Goal: Task Accomplishment & Management: Use online tool/utility

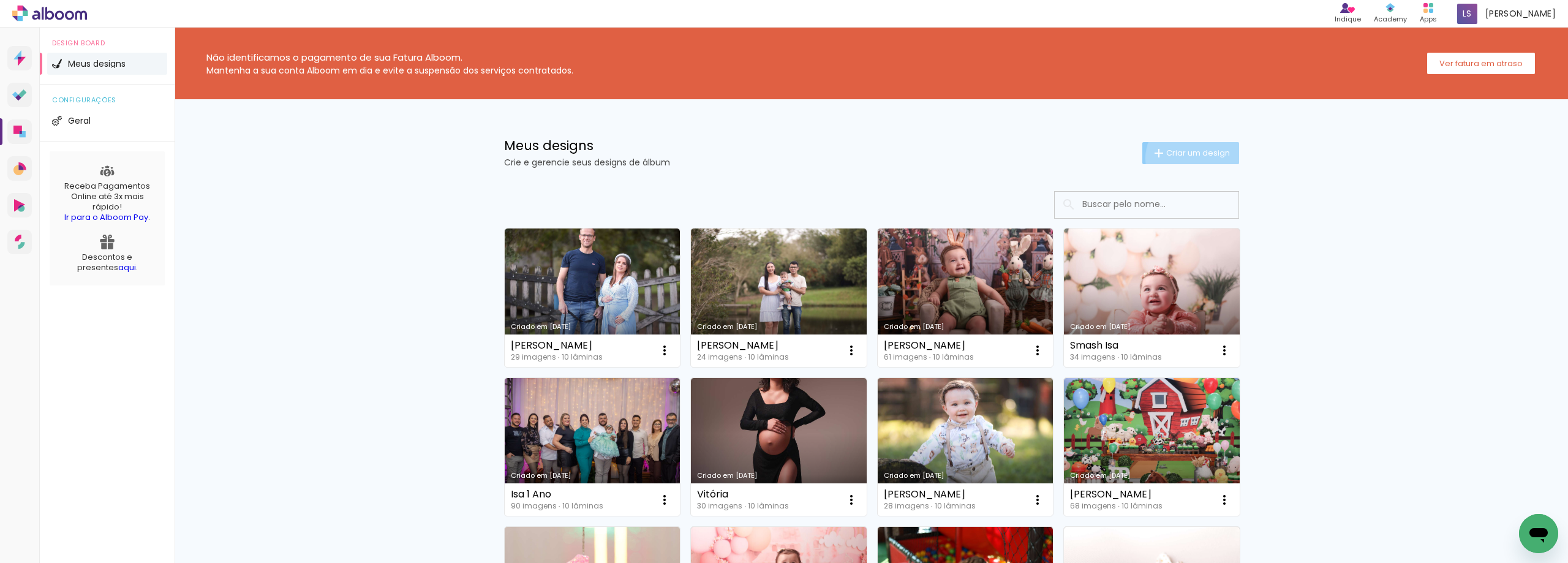
click at [1187, 157] on span "Criar um design" at bounding box center [1198, 153] width 64 height 8
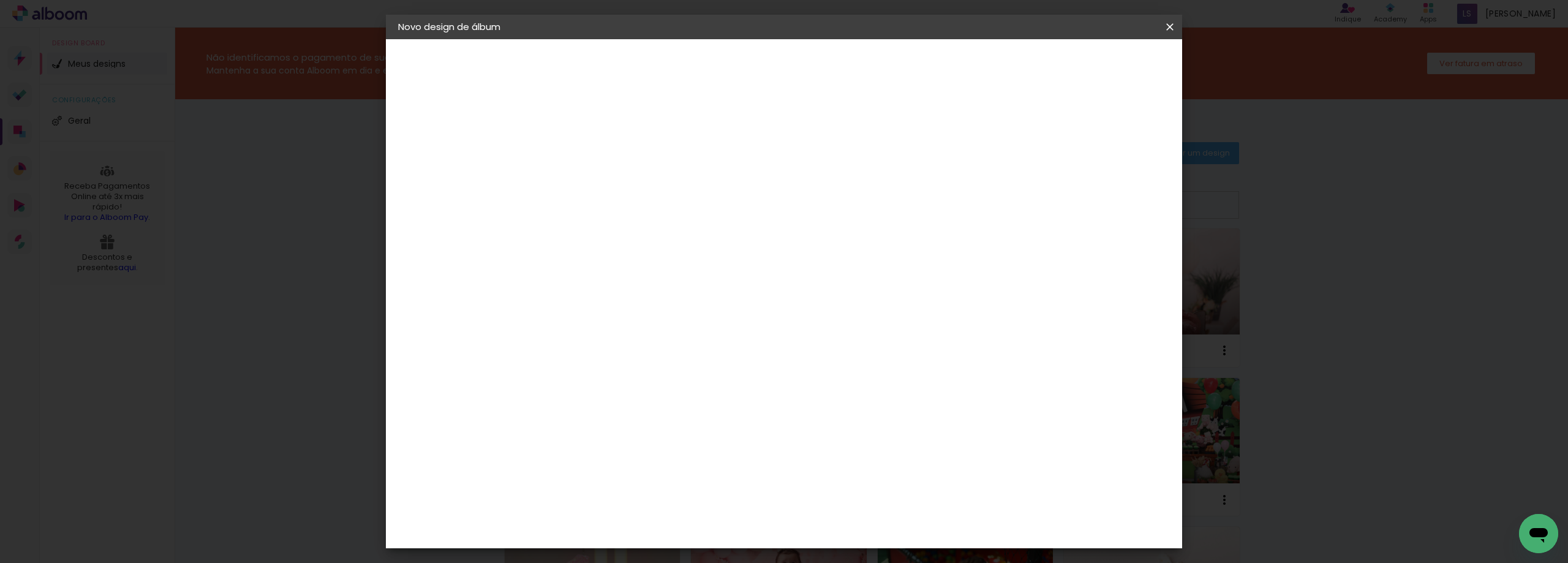
click at [603, 175] on paper-input-container "Título do álbum" at bounding box center [598, 164] width 8 height 31
type input "I"
type input "Ísis"
type paper-input "Ísis"
click at [0, 0] on slot "Avançar" at bounding box center [0, 0] width 0 height 0
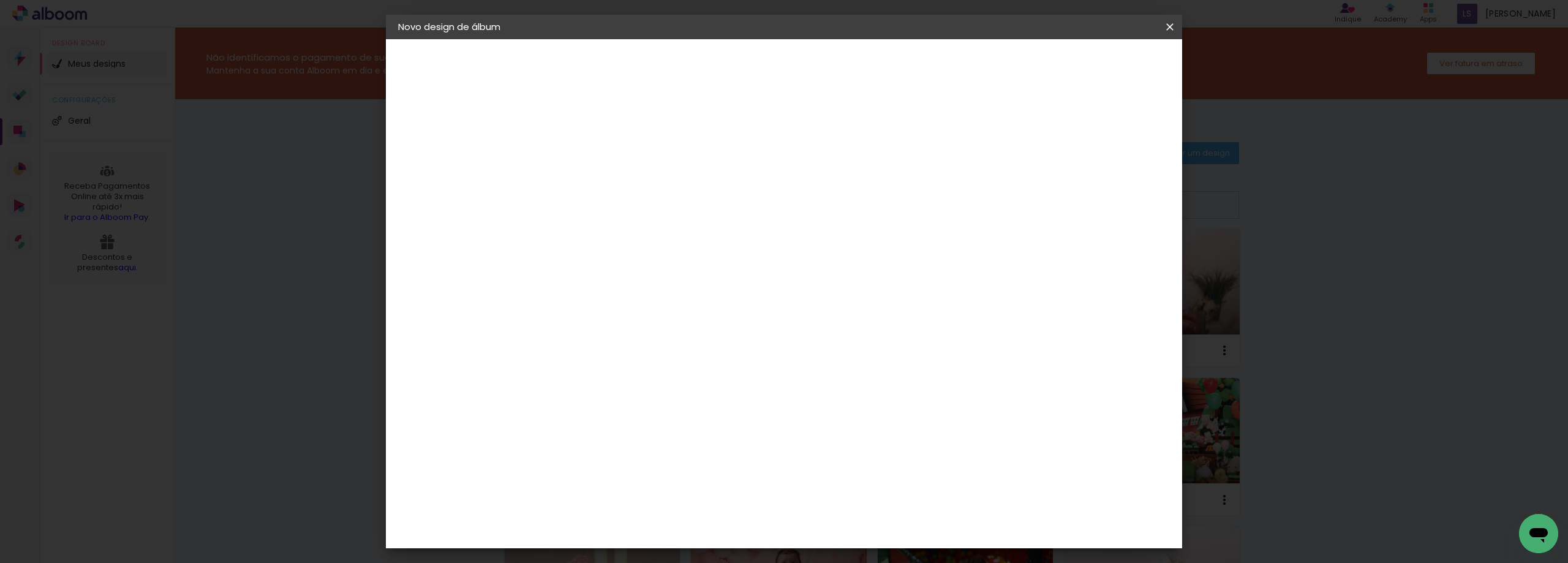
click at [828, 177] on paper-item "Tamanho Livre" at bounding box center [769, 186] width 117 height 27
click at [0, 0] on slot "Avançar" at bounding box center [0, 0] width 0 height 0
click at [581, 141] on input "2" at bounding box center [589, 140] width 42 height 15
type input "0"
type paper-input "0"
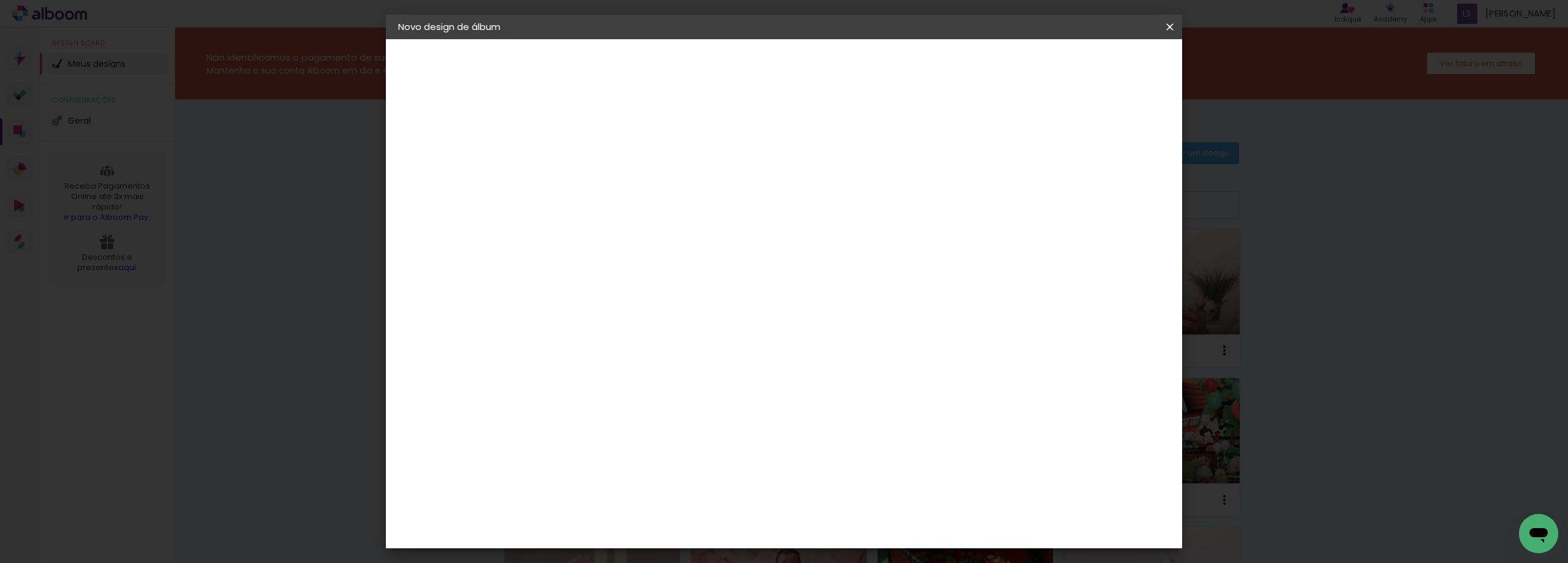
drag, startPoint x: 1108, startPoint y: 182, endPoint x: 1091, endPoint y: 182, distance: 17.0
type input "12"
type paper-input "12"
click at [1091, 182] on input "12" at bounding box center [1099, 184] width 22 height 19
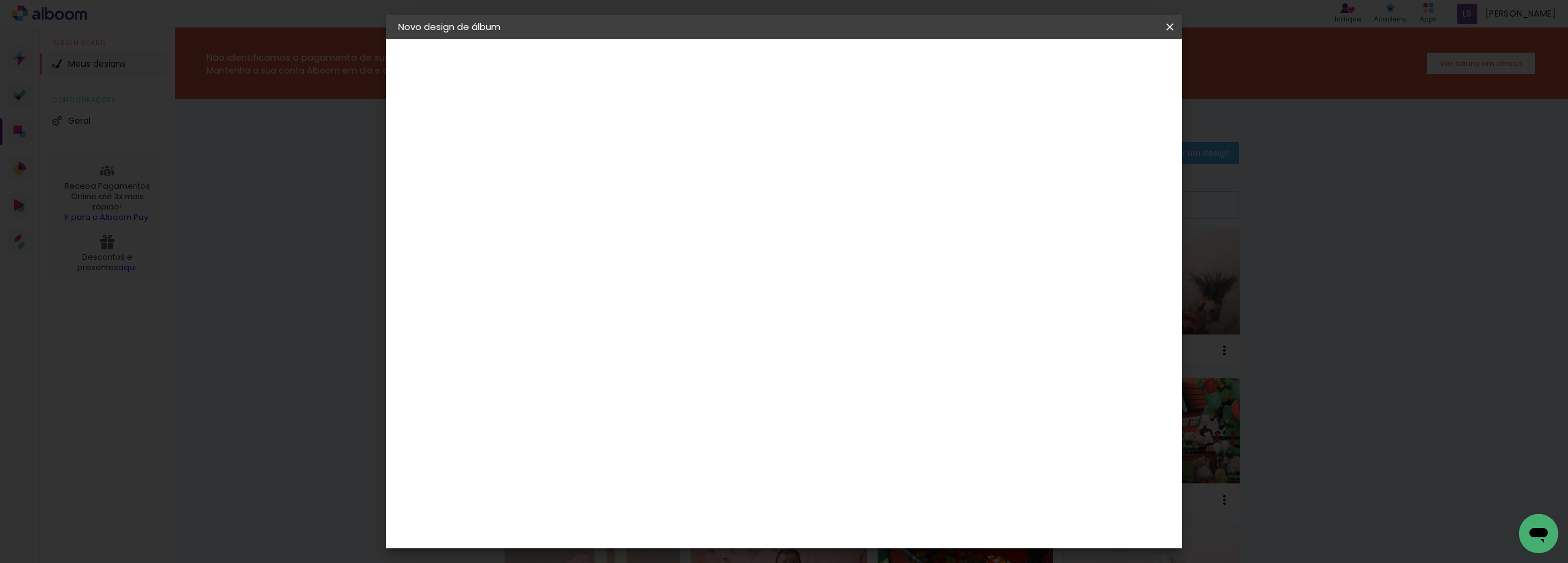
type input "0"
type paper-input "0"
click at [859, 446] on input "60" at bounding box center [852, 449] width 32 height 19
type input "40"
type paper-input "40"
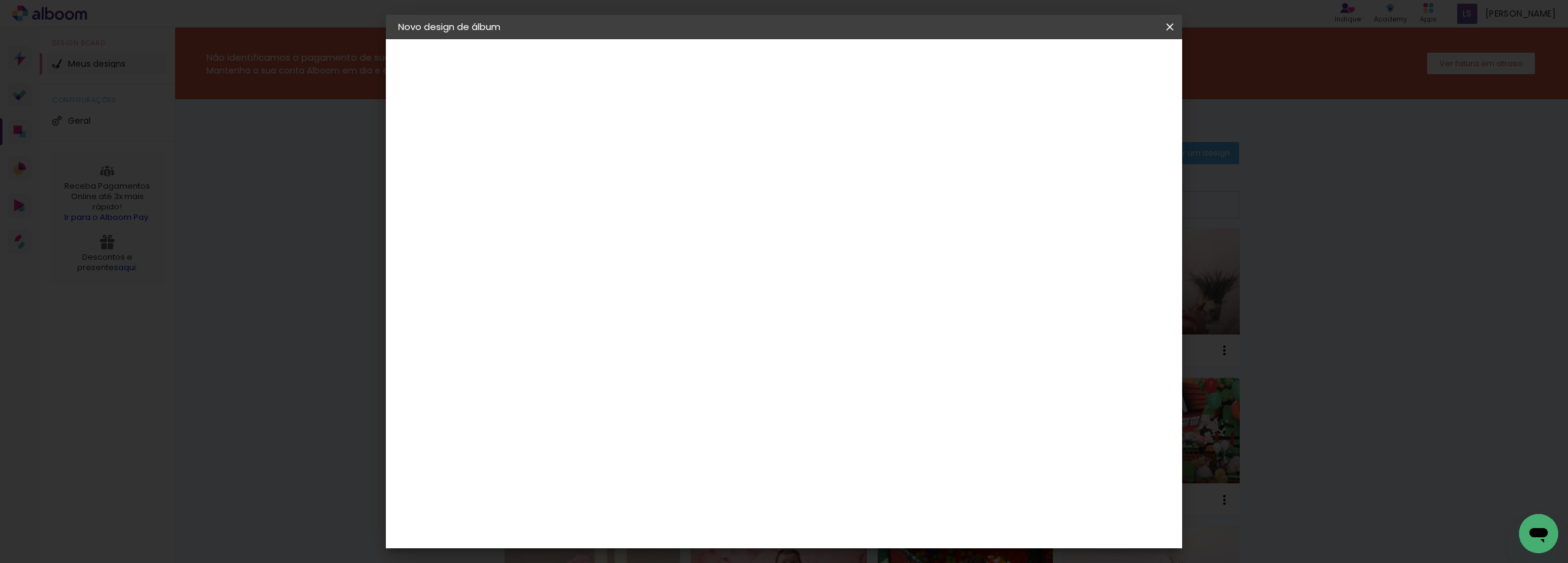
click at [1093, 68] on span "Iniciar design" at bounding box center [1066, 65] width 56 height 8
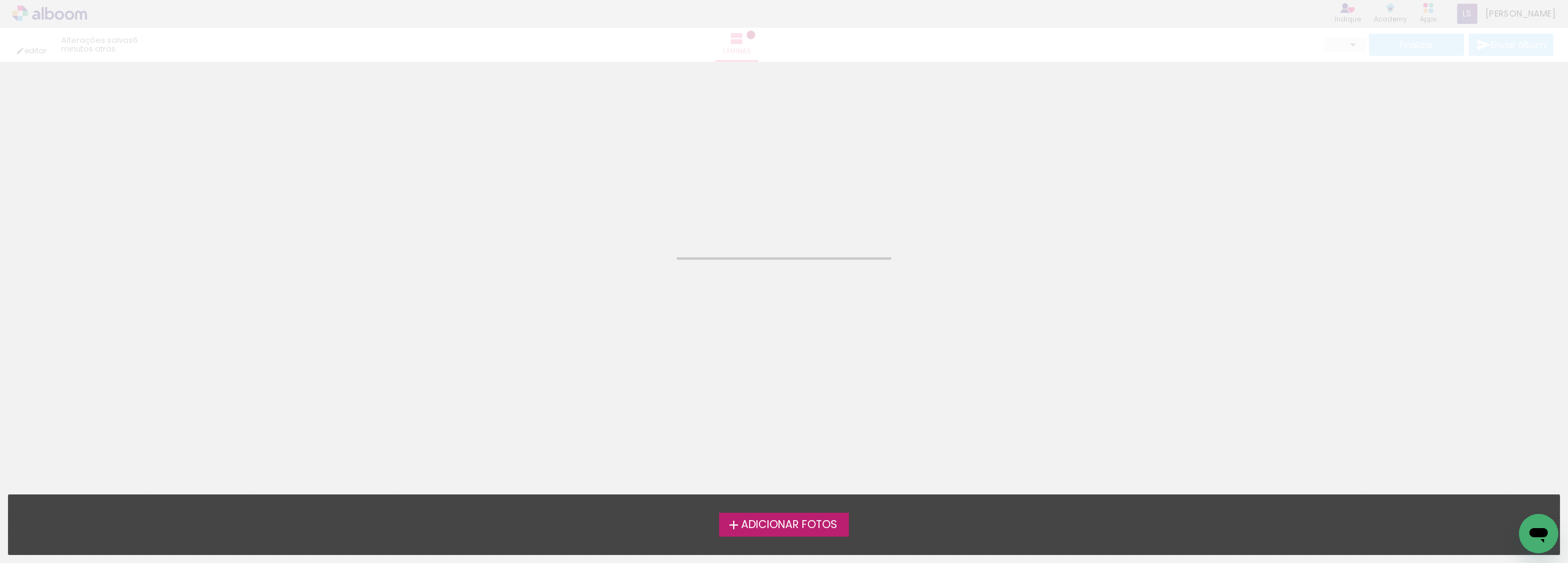
click at [822, 516] on label "Adicionar Fotos" at bounding box center [784, 524] width 131 height 23
click at [0, 0] on input "file" at bounding box center [0, 0] width 0 height 0
